Goal: Task Accomplishment & Management: Complete application form

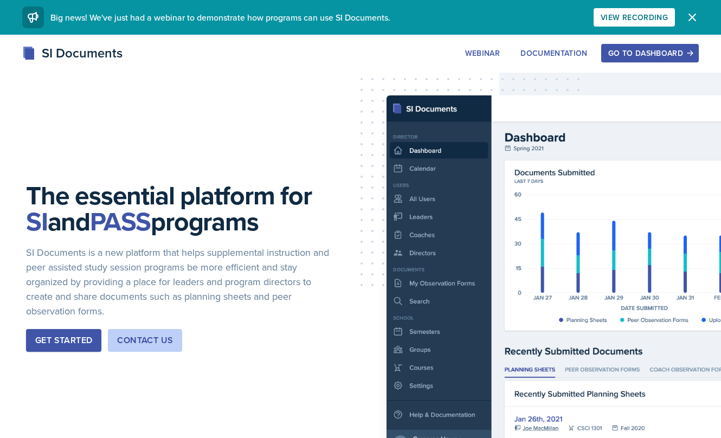
click at [634, 53] on div "Go to Dashboard" at bounding box center [649, 53] width 83 height 9
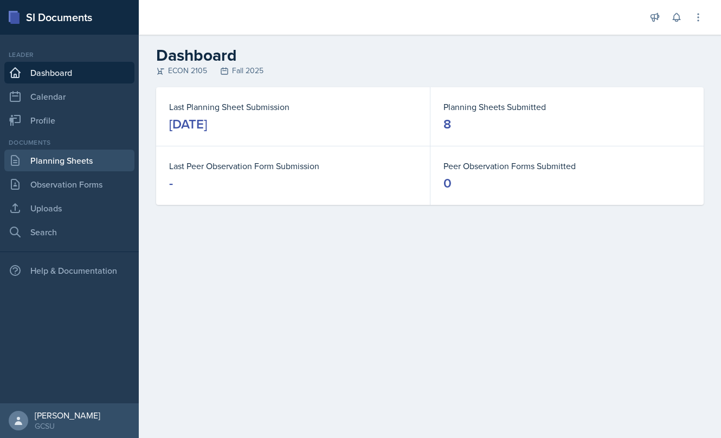
click at [67, 160] on link "Planning Sheets" at bounding box center [69, 161] width 130 height 22
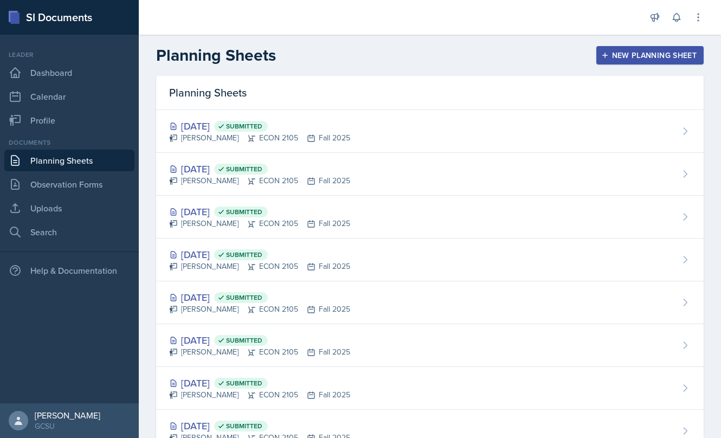
click at [611, 59] on div "New Planning Sheet" at bounding box center [649, 55] width 93 height 9
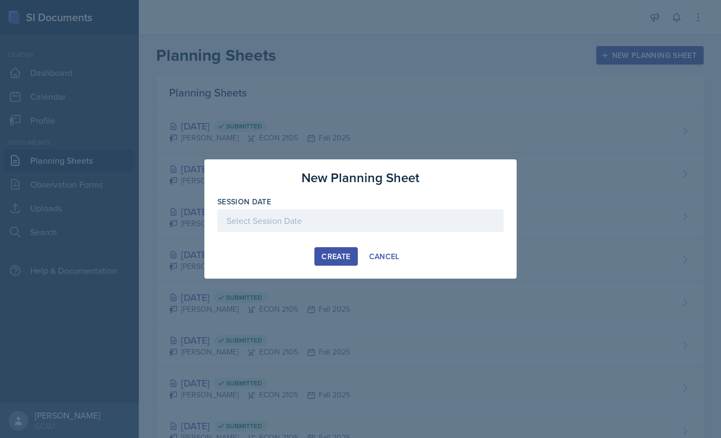
click at [313, 225] on div at bounding box center [360, 220] width 286 height 23
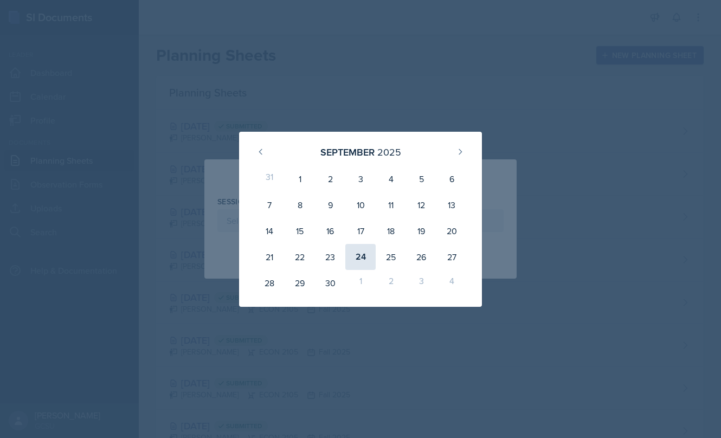
click at [360, 261] on div "24" at bounding box center [360, 257] width 30 height 26
type input "[DATE]"
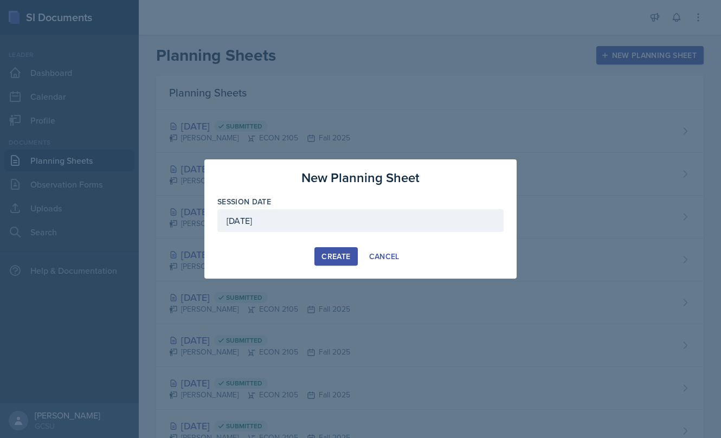
click at [338, 258] on div "Create" at bounding box center [335, 256] width 29 height 9
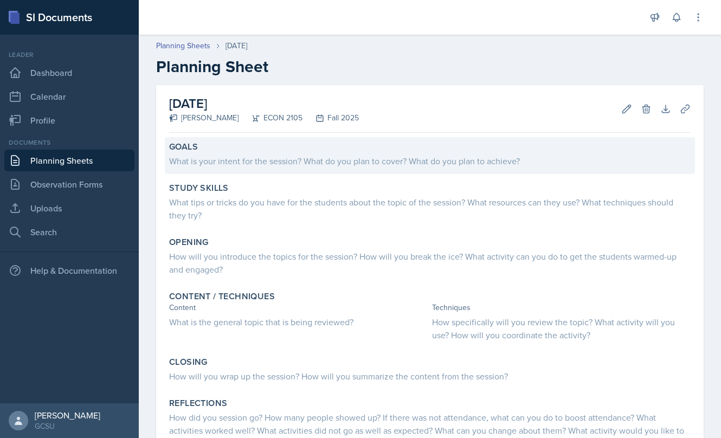
click at [275, 165] on div "What is your intent for the session? What do you plan to cover? What do you pla…" at bounding box center [429, 160] width 521 height 13
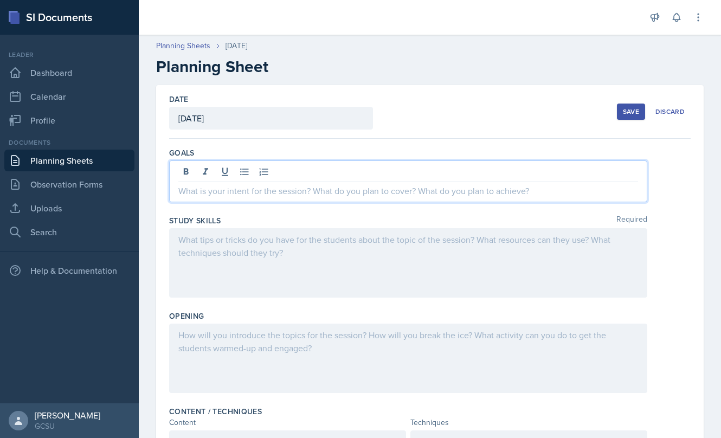
click at [275, 165] on div at bounding box center [408, 181] width 478 height 42
click at [336, 274] on div at bounding box center [408, 262] width 478 height 69
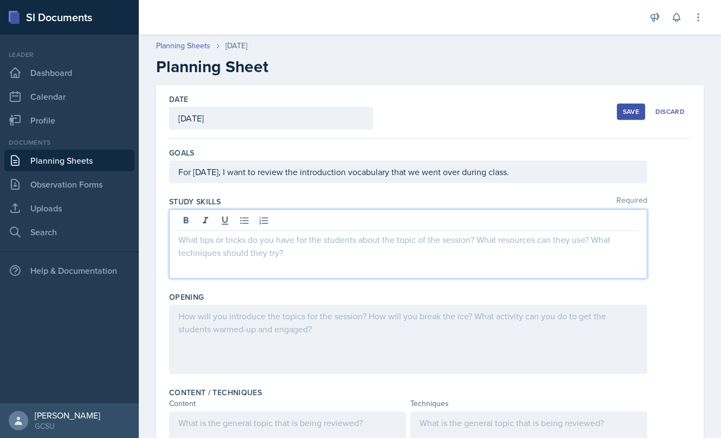
click at [510, 178] on div "For [DATE], I want to review the introduction vocabulary that we went over duri…" at bounding box center [408, 171] width 478 height 23
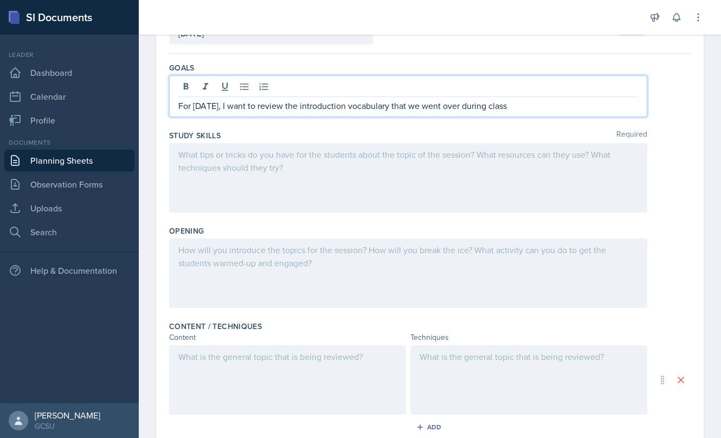
scroll to position [86, 0]
click at [474, 365] on div at bounding box center [528, 378] width 237 height 69
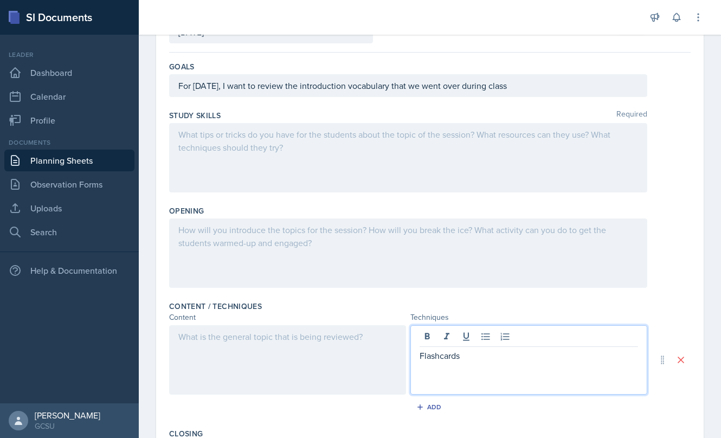
click at [310, 352] on div at bounding box center [287, 359] width 237 height 69
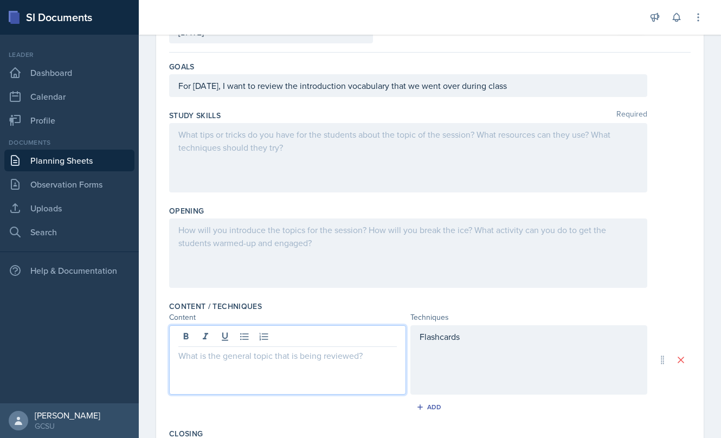
click at [471, 345] on div "Flashcards" at bounding box center [528, 359] width 237 height 69
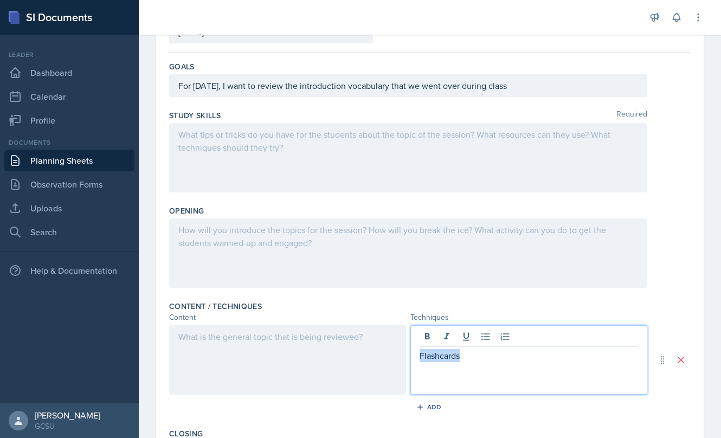
drag, startPoint x: 467, startPoint y: 354, endPoint x: 411, endPoint y: 353, distance: 55.8
click at [411, 353] on div "Flashcards" at bounding box center [528, 359] width 237 height 69
click at [287, 249] on div at bounding box center [408, 252] width 478 height 69
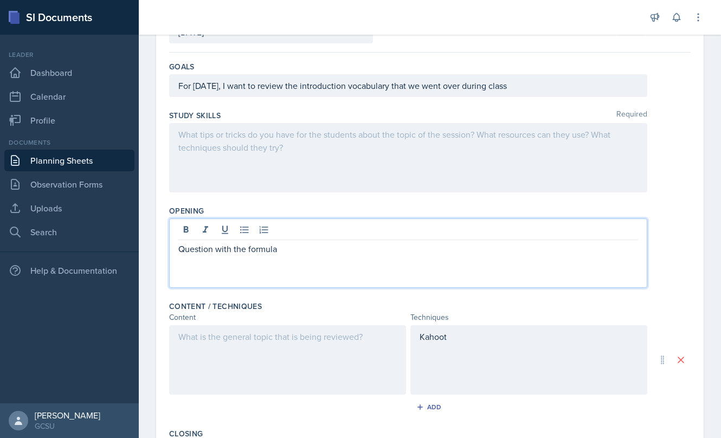
drag, startPoint x: 215, startPoint y: 249, endPoint x: 299, endPoint y: 249, distance: 84.6
click at [299, 249] on p "Question with the formula" at bounding box center [408, 248] width 460 height 13
click at [212, 162] on div at bounding box center [408, 157] width 478 height 69
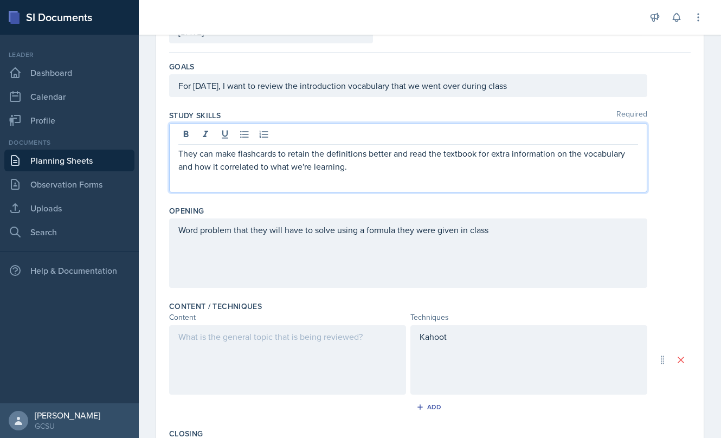
click at [257, 166] on p "They can make flashcards to retain the definitions better and read the textbook…" at bounding box center [408, 160] width 460 height 26
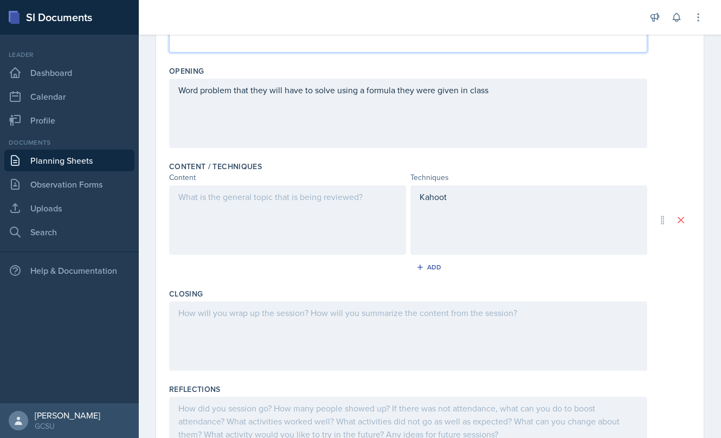
scroll to position [229, 0]
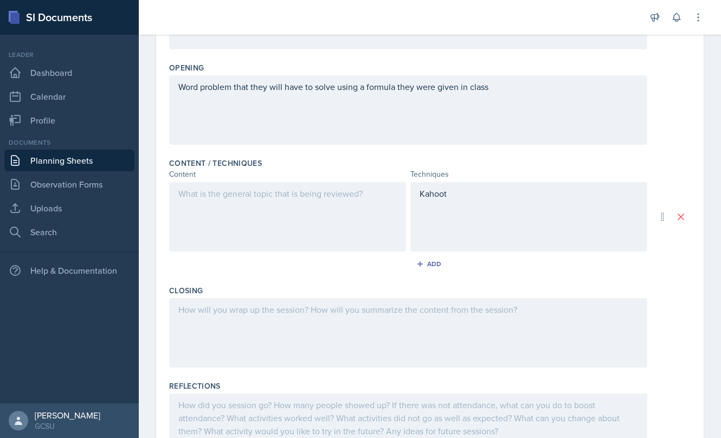
click at [293, 331] on div at bounding box center [408, 332] width 478 height 69
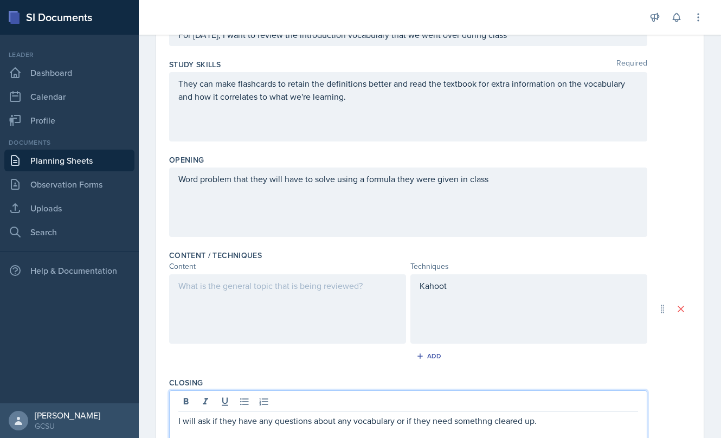
scroll to position [133, 0]
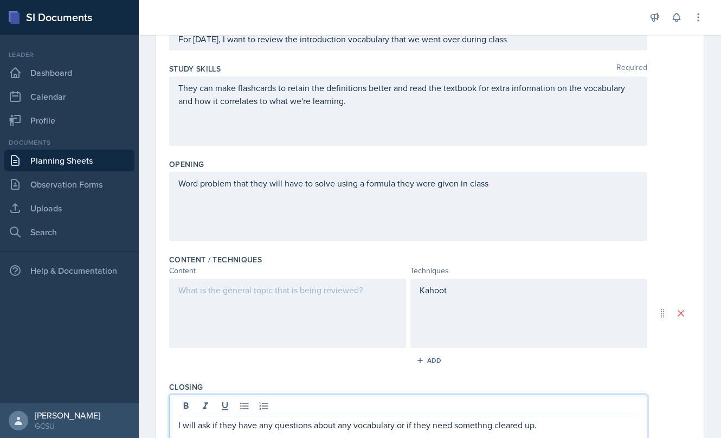
click at [288, 209] on div "Word problem that they will have to solve using a formula they were given in cl…" at bounding box center [408, 206] width 478 height 69
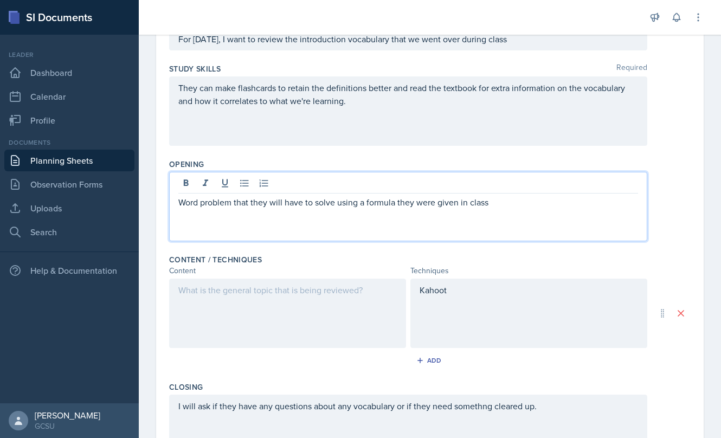
click at [488, 209] on div "Word problem that they will have to solve using a formula they were given in cl…" at bounding box center [408, 206] width 478 height 69
click at [233, 206] on p "Word problem that they will have to solve using a formula they were given in cl…" at bounding box center [408, 202] width 460 height 13
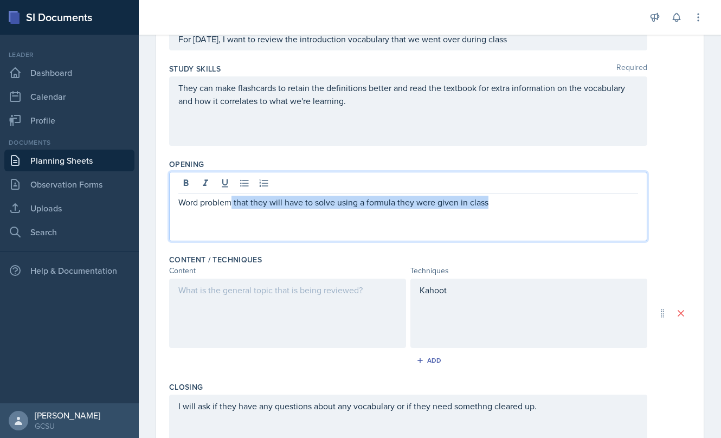
drag, startPoint x: 233, startPoint y: 204, endPoint x: 578, endPoint y: 199, distance: 344.8
click at [578, 199] on p "Word problem that they will have to solve using a formula they were given in cl…" at bounding box center [408, 202] width 460 height 13
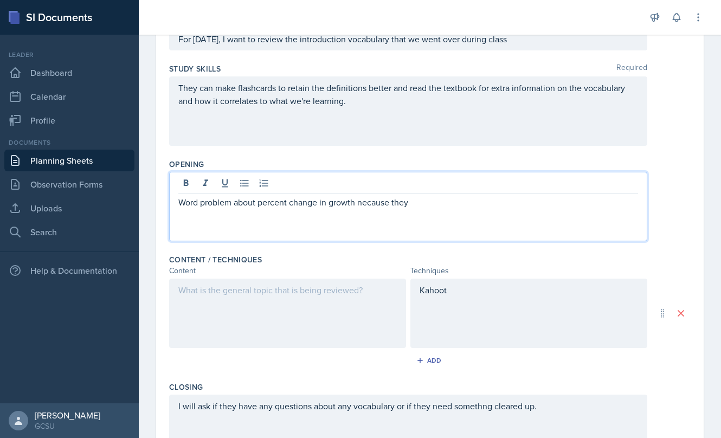
click at [378, 201] on p "Word problem about percent change in growth necause they" at bounding box center [408, 202] width 460 height 13
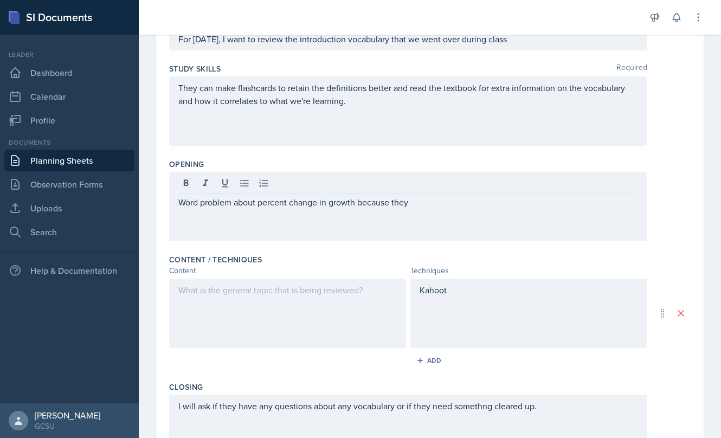
click at [435, 212] on div "Word problem about percent change in growth because they" at bounding box center [408, 206] width 478 height 69
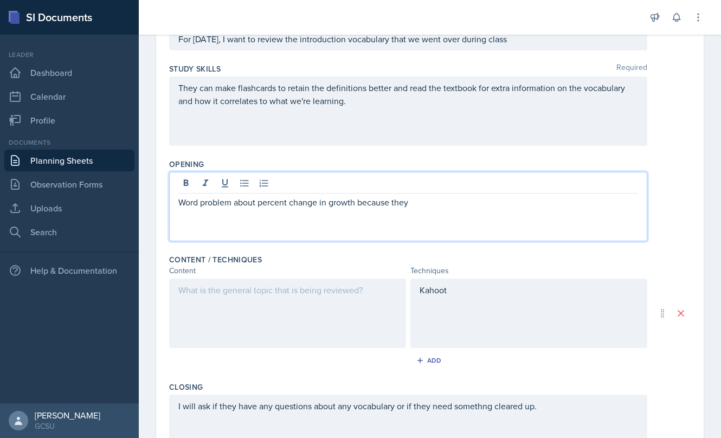
click at [432, 201] on p "Word problem about percent change in growth because they" at bounding box center [408, 202] width 460 height 13
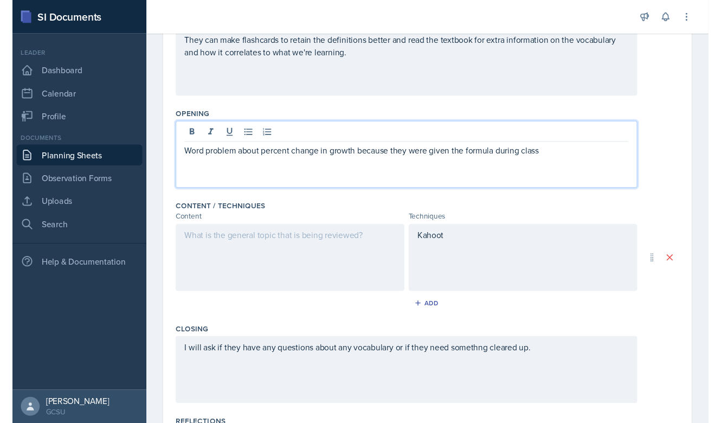
scroll to position [180, 0]
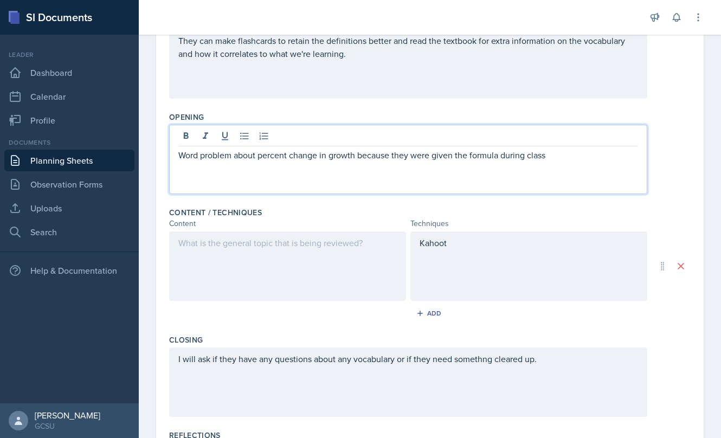
click at [360, 151] on p "Word problem about percent change in growth because they were given the formula…" at bounding box center [408, 155] width 460 height 13
click at [234, 156] on p "Word problem about percent change in growth because they were given the formula…" at bounding box center [408, 155] width 460 height 13
click at [360, 157] on p "Word problems about percent change in growth because they were given the formul…" at bounding box center [408, 155] width 460 height 13
click at [578, 161] on p "Word problems about percent change in growth and calculating GDP because they w…" at bounding box center [408, 155] width 460 height 13
click at [583, 156] on p "Word problems about percent change in growth and calculating GDP because they w…" at bounding box center [408, 155] width 460 height 13
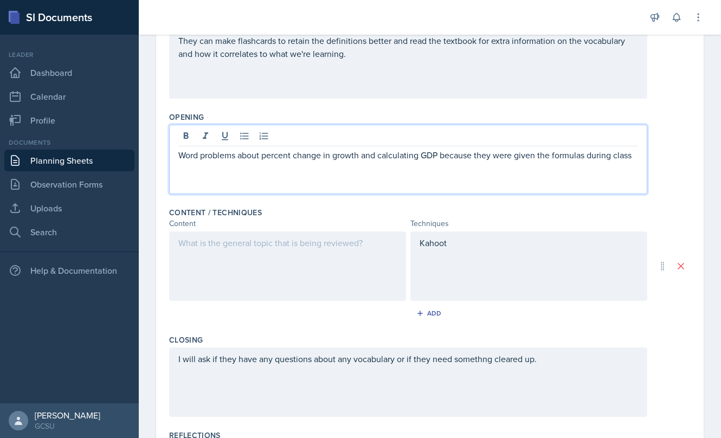
click at [626, 155] on p "Word problems about percent change in growth and calculating GDP because they w…" at bounding box center [408, 155] width 460 height 13
click at [336, 248] on div at bounding box center [287, 265] width 237 height 69
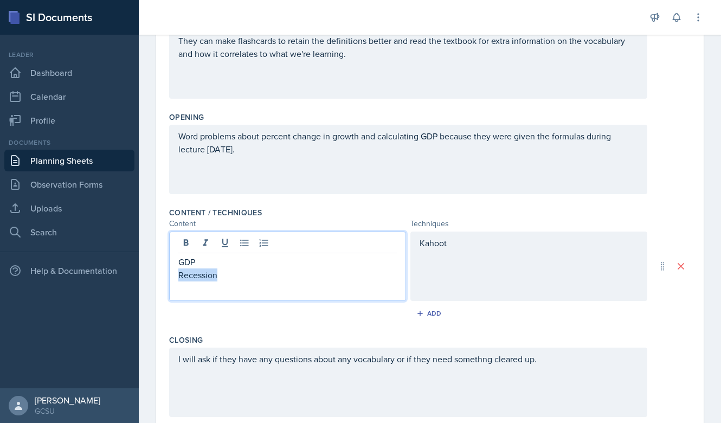
drag, startPoint x: 223, startPoint y: 272, endPoint x: 153, endPoint y: 272, distance: 69.9
click at [153, 272] on div "Date [DATE] [DATE] 31 1 2 3 4 5 6 7 8 9 10 11 12 13 14 15 16 17 18 19 20 21 22 …" at bounding box center [430, 230] width 582 height 651
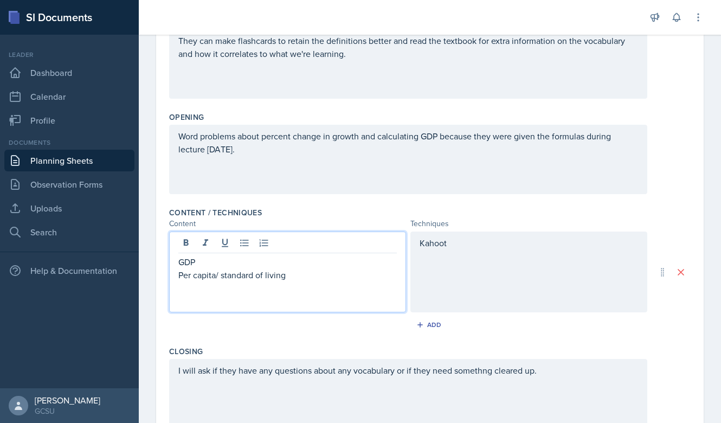
click at [221, 262] on p "GDP" at bounding box center [287, 261] width 218 height 13
click at [298, 274] on p "Per capita/ standard of living" at bounding box center [287, 274] width 218 height 13
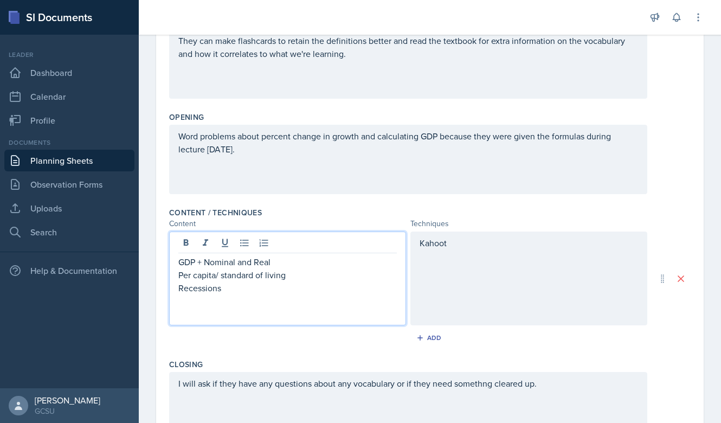
click at [254, 335] on div "Add" at bounding box center [429, 340] width 521 height 21
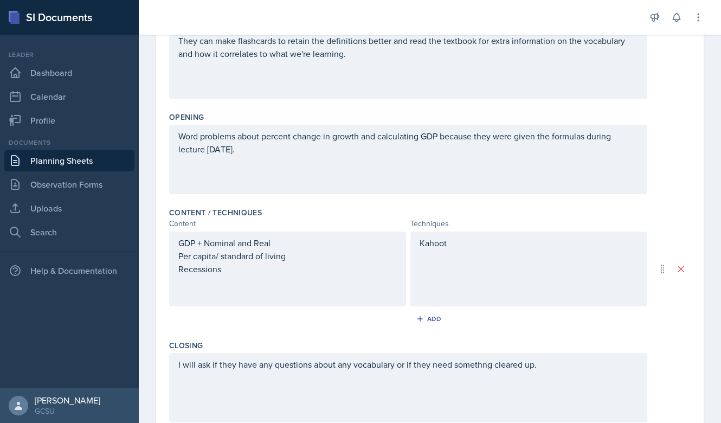
click at [221, 299] on div "GDP + Nominal and Real Per capita/ standard of living Recessions" at bounding box center [287, 268] width 218 height 65
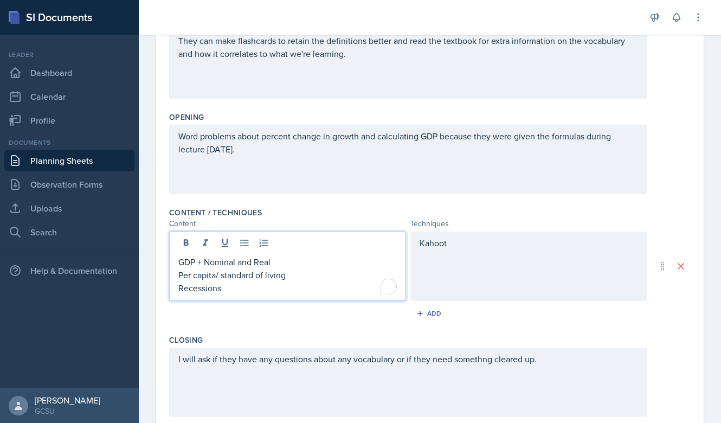
click at [614, 325] on div "Add" at bounding box center [429, 315] width 521 height 21
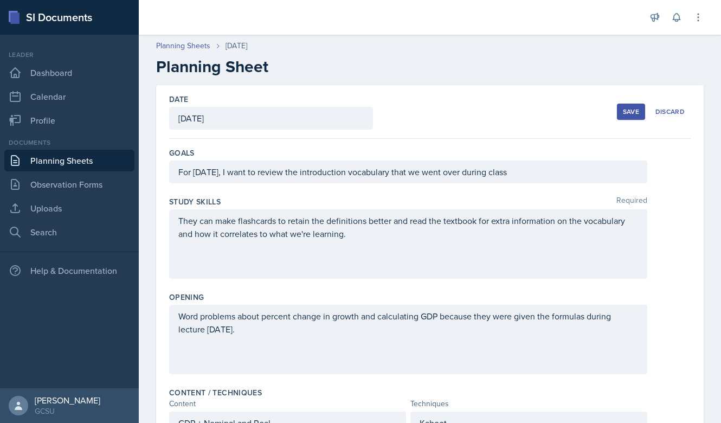
scroll to position [0, 0]
click at [627, 113] on div "Save" at bounding box center [631, 111] width 16 height 9
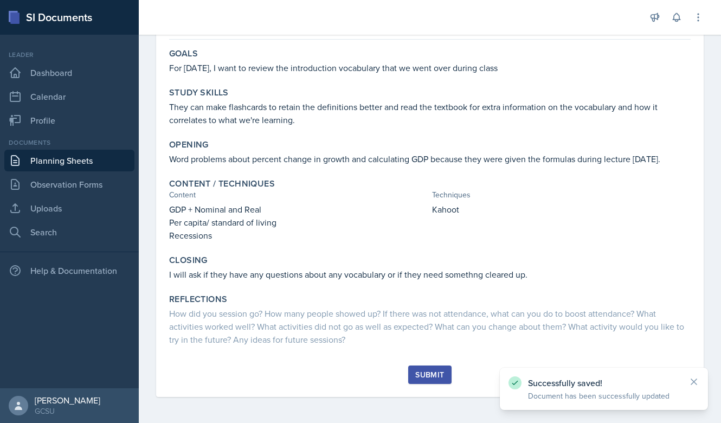
click at [421, 374] on div "Submit" at bounding box center [429, 374] width 29 height 9
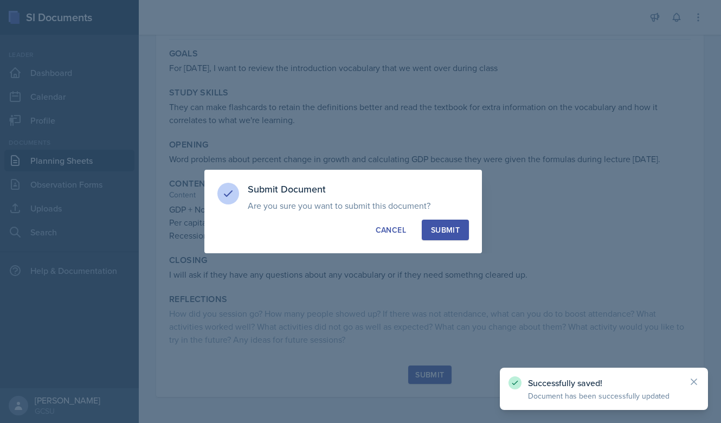
click at [442, 228] on div "Submit" at bounding box center [445, 229] width 29 height 11
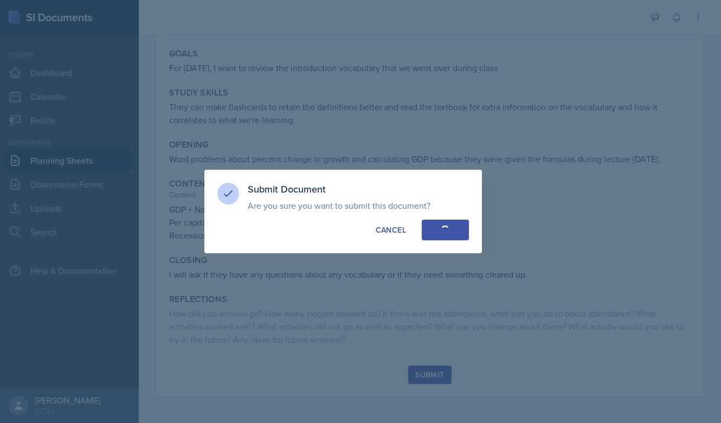
scroll to position [21, 0]
